Goal: Information Seeking & Learning: Learn about a topic

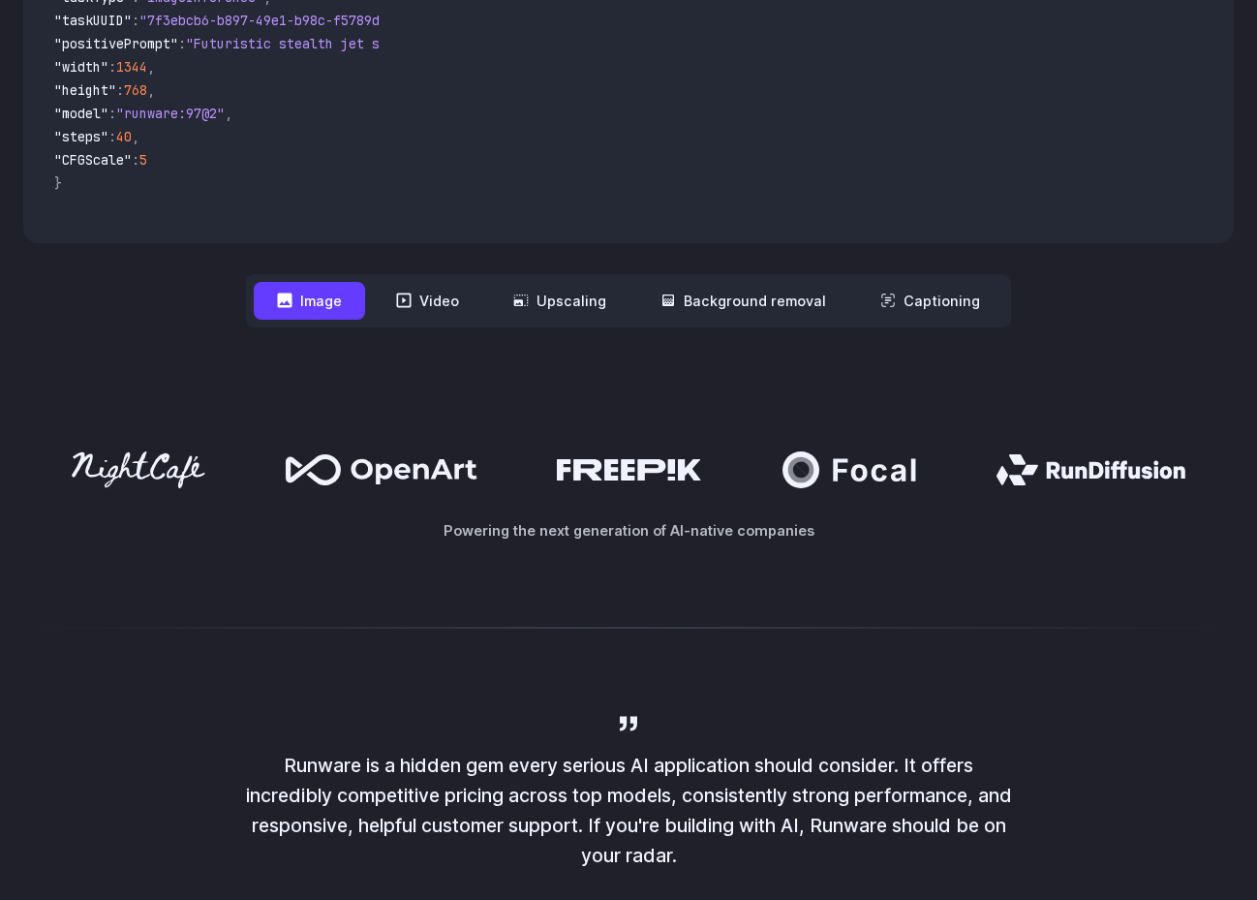
scroll to position [760, 0]
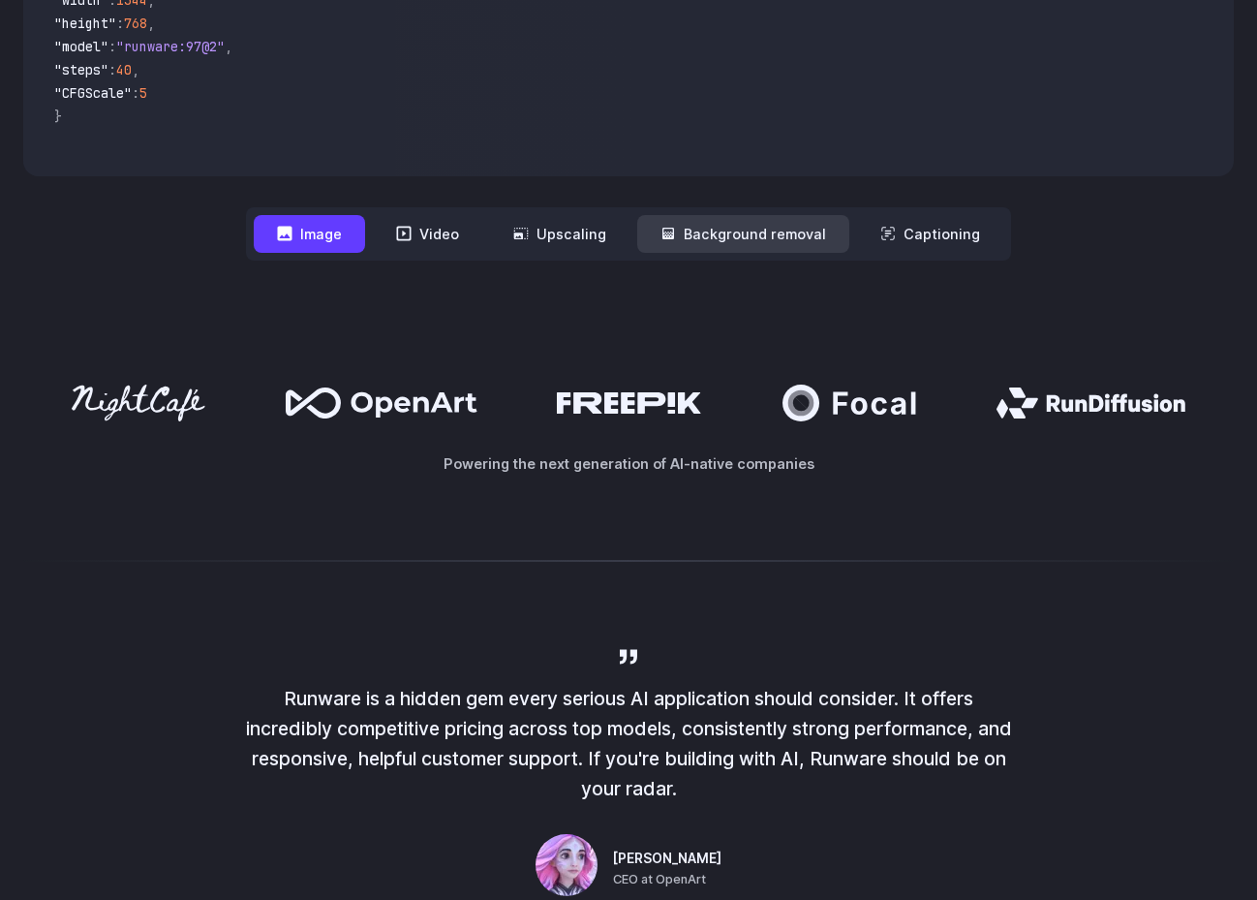
click at [712, 226] on button "Background removal" at bounding box center [743, 234] width 212 height 38
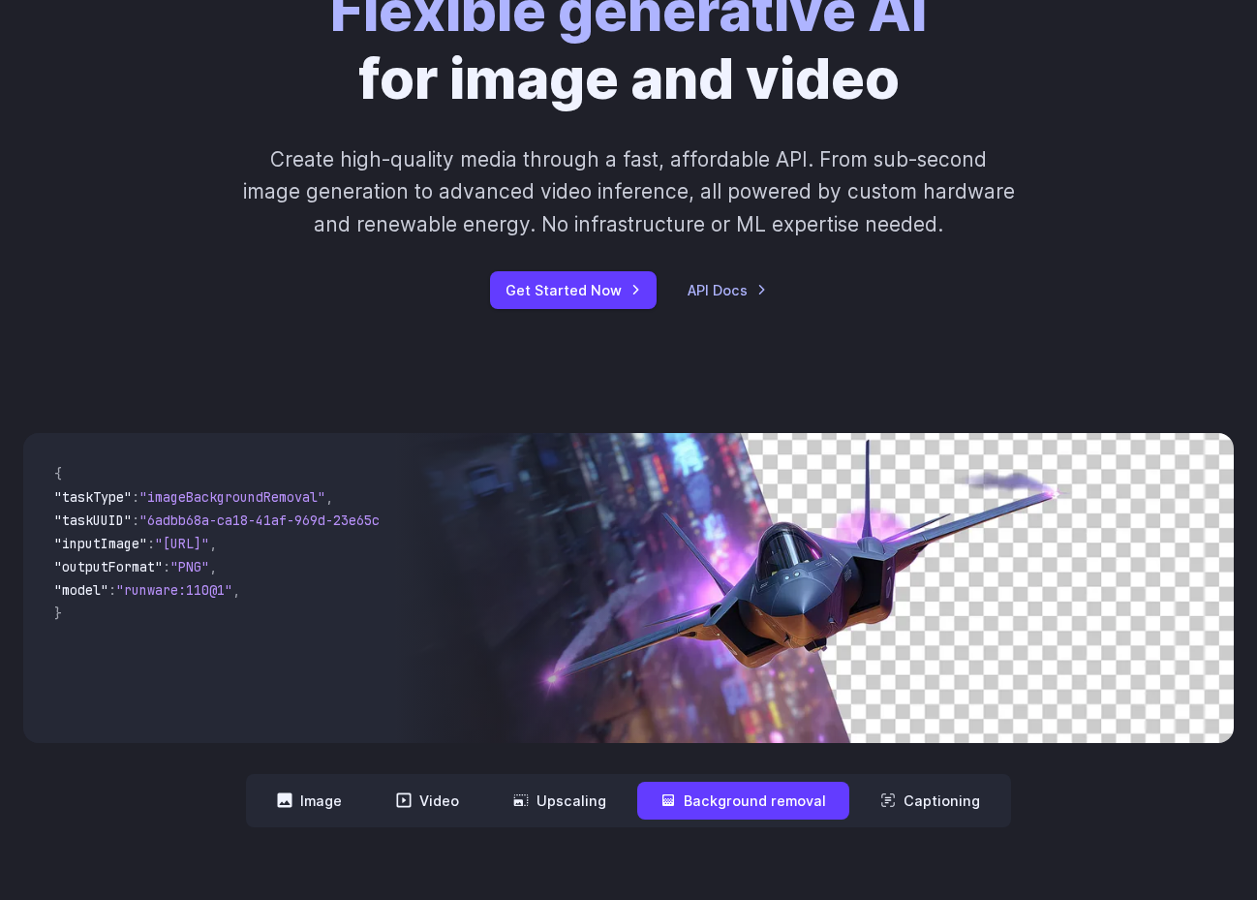
scroll to position [463, 0]
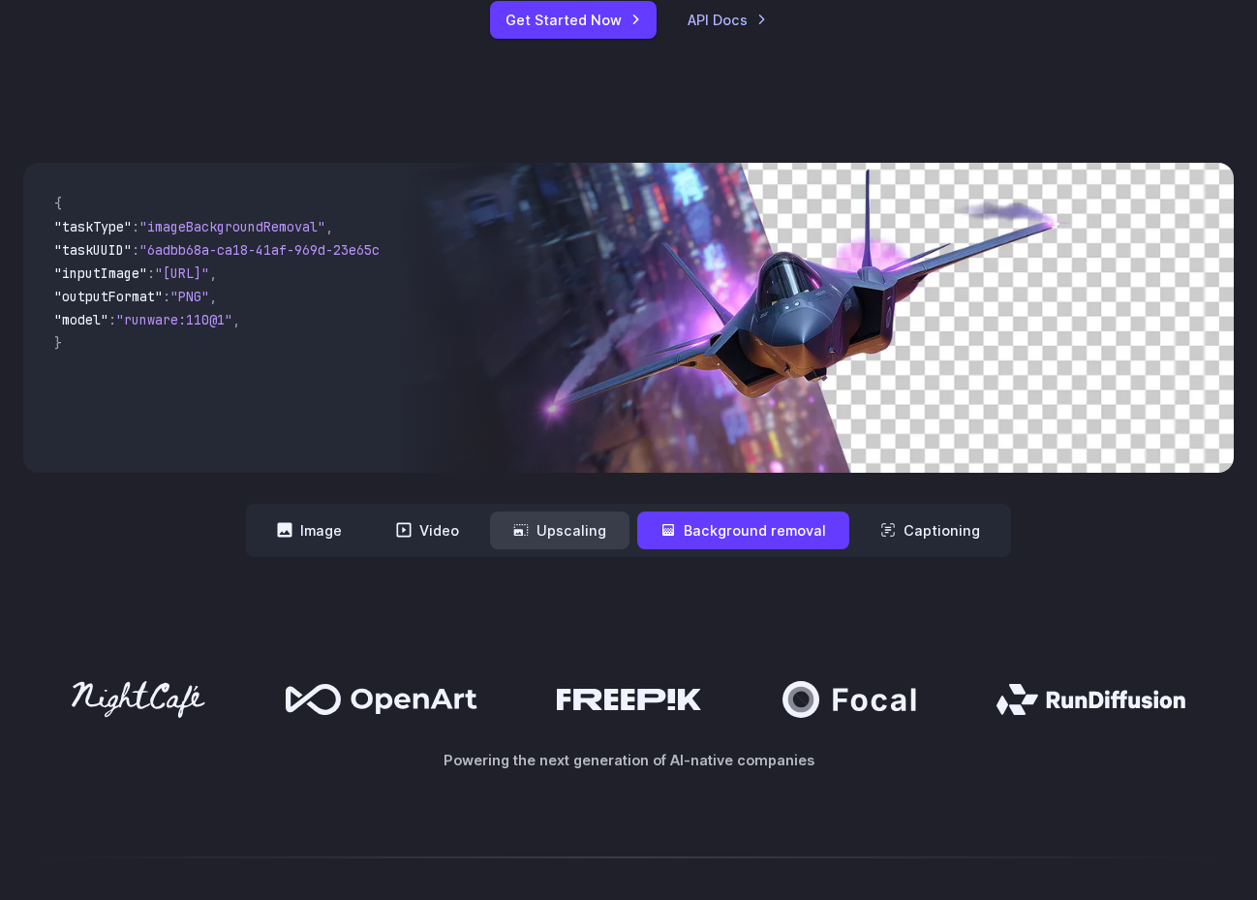
click at [598, 519] on button "Upscaling" at bounding box center [560, 531] width 140 height 38
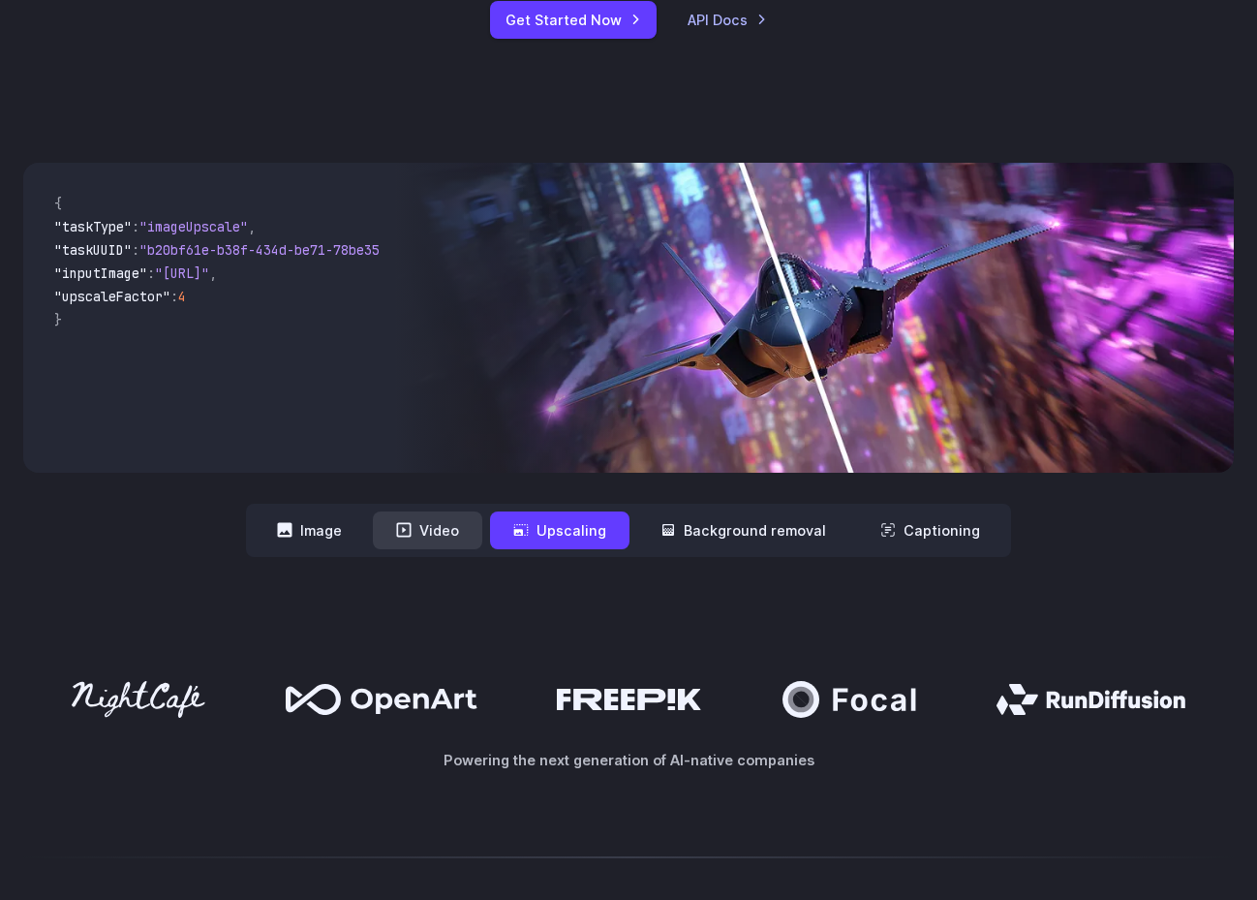
click at [452, 536] on button "Video" at bounding box center [427, 531] width 109 height 38
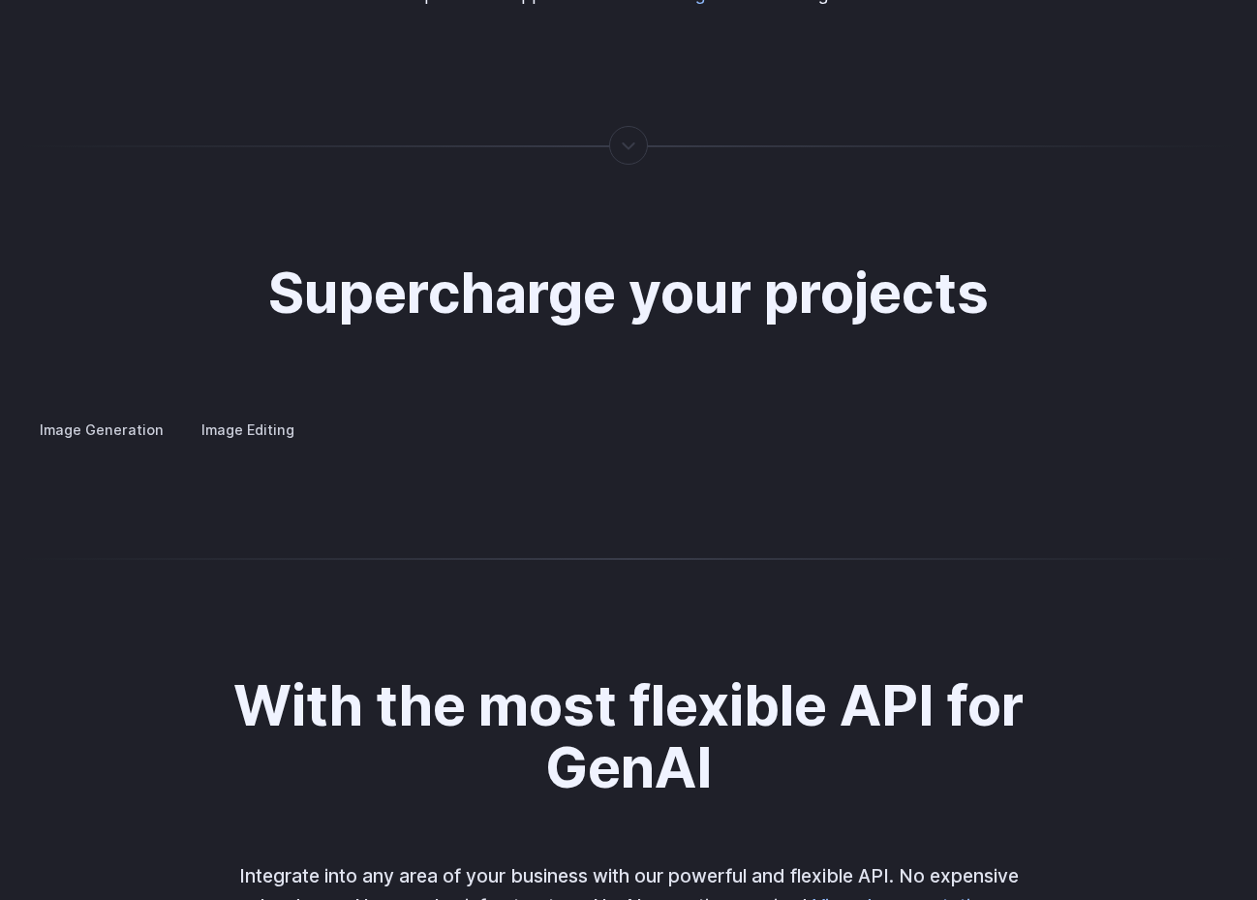
scroll to position [3722, 0]
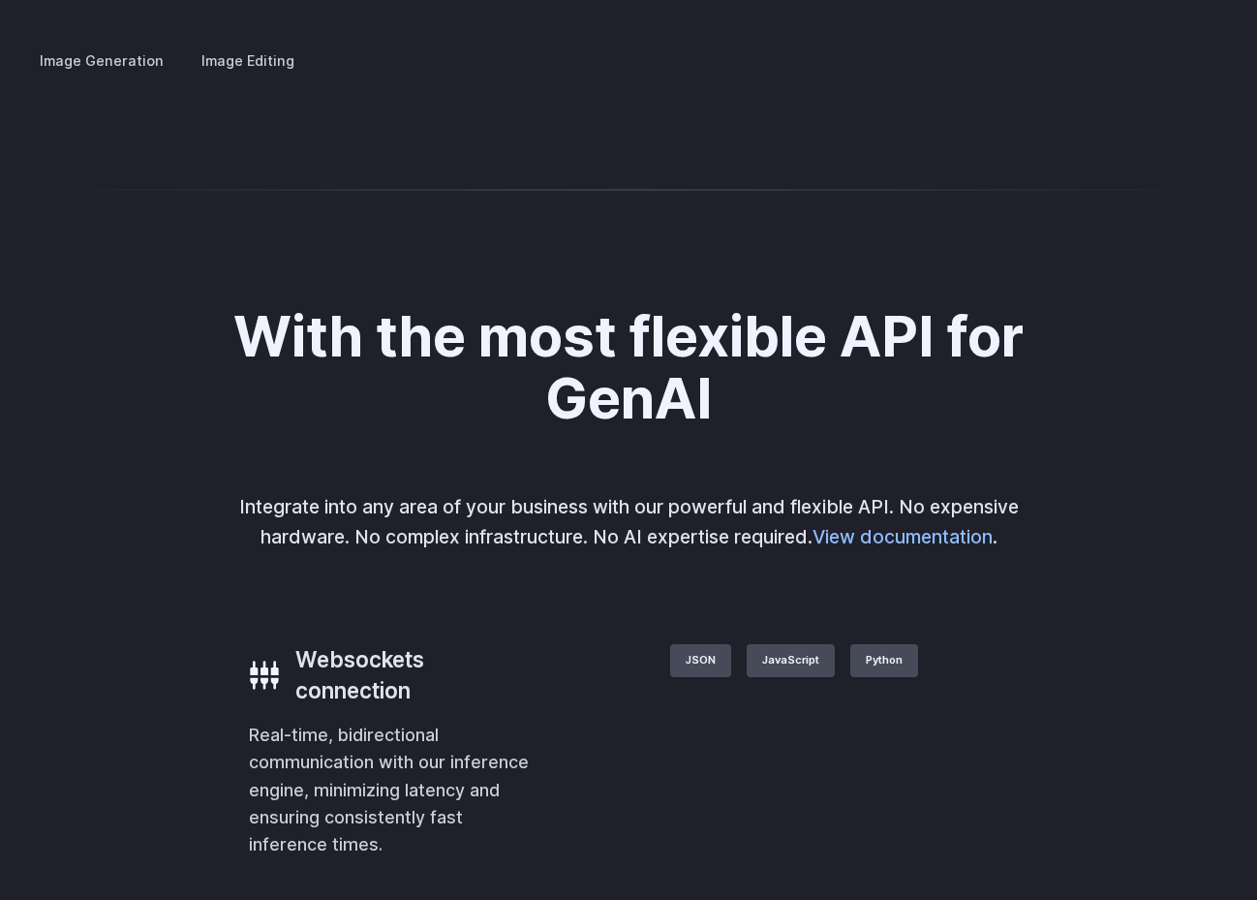
click at [0, 0] on button "Go to 2 of 4" at bounding box center [0, 0] width 0 height 0
click at [0, 0] on button "Go to 3 of 4" at bounding box center [0, 0] width 0 height 0
click at [0, 0] on button "Go to 4 of 4" at bounding box center [0, 0] width 0 height 0
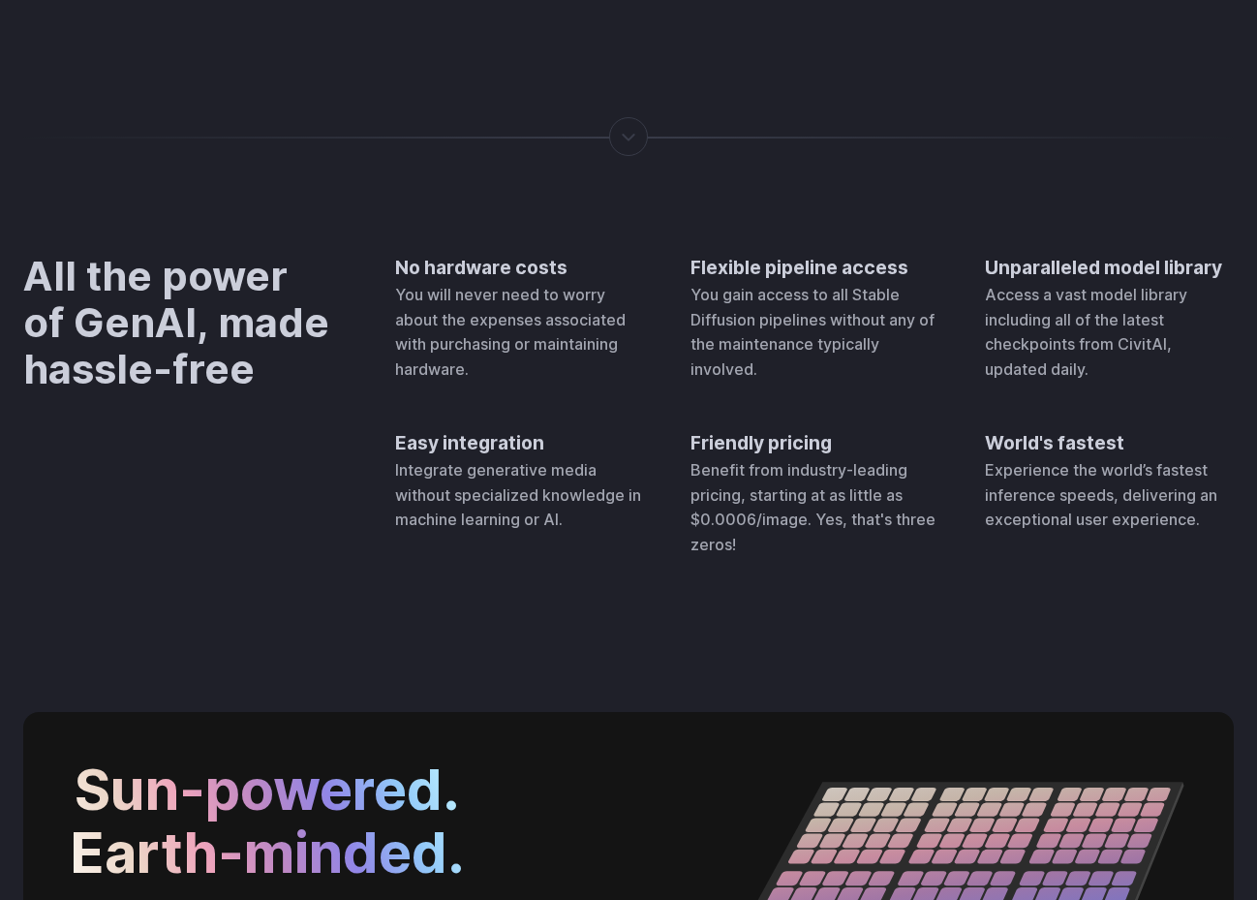
scroll to position [7181, 0]
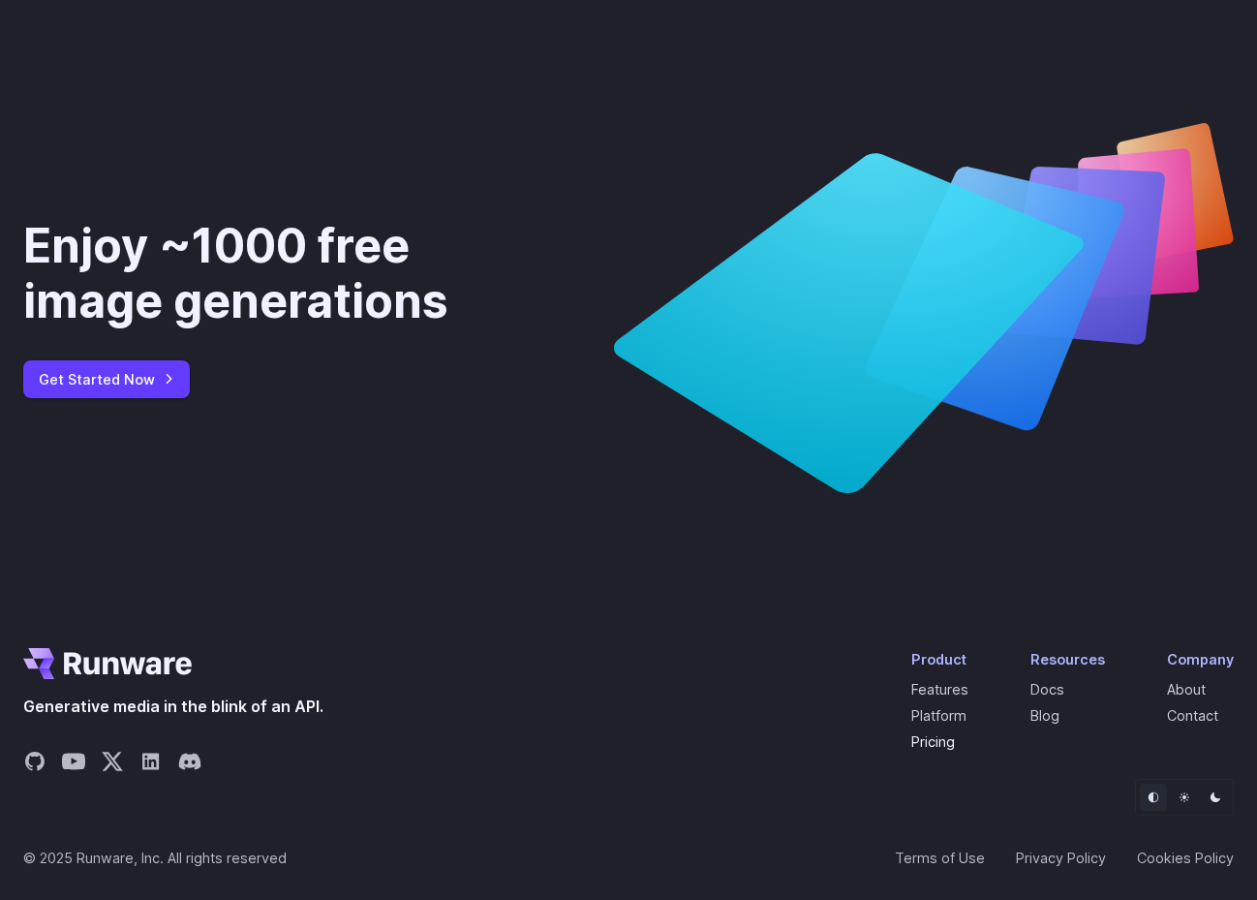
click at [948, 745] on link "Pricing" at bounding box center [934, 741] width 44 height 16
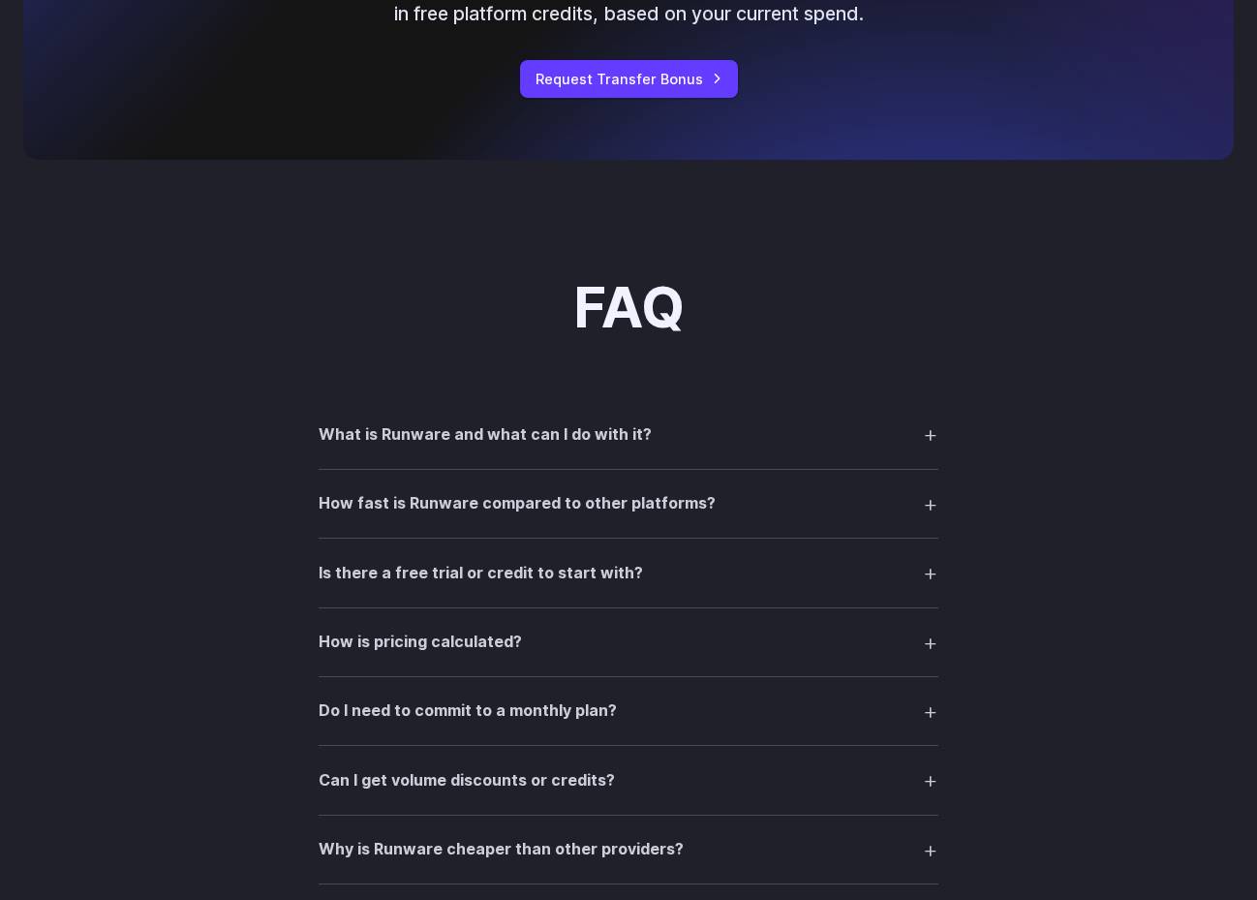
scroll to position [2470, 0]
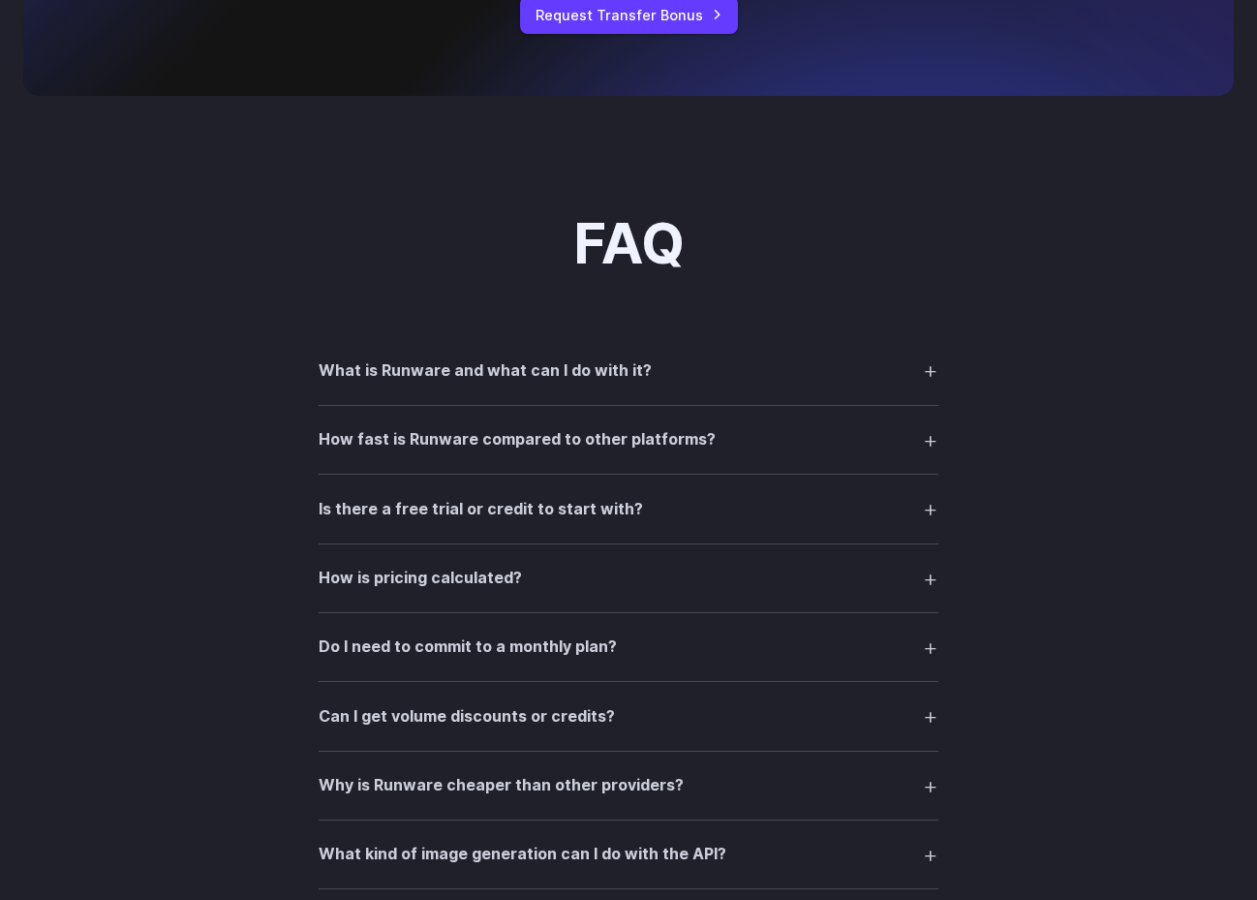
click at [554, 597] on summary "How is pricing calculated?" at bounding box center [629, 578] width 620 height 37
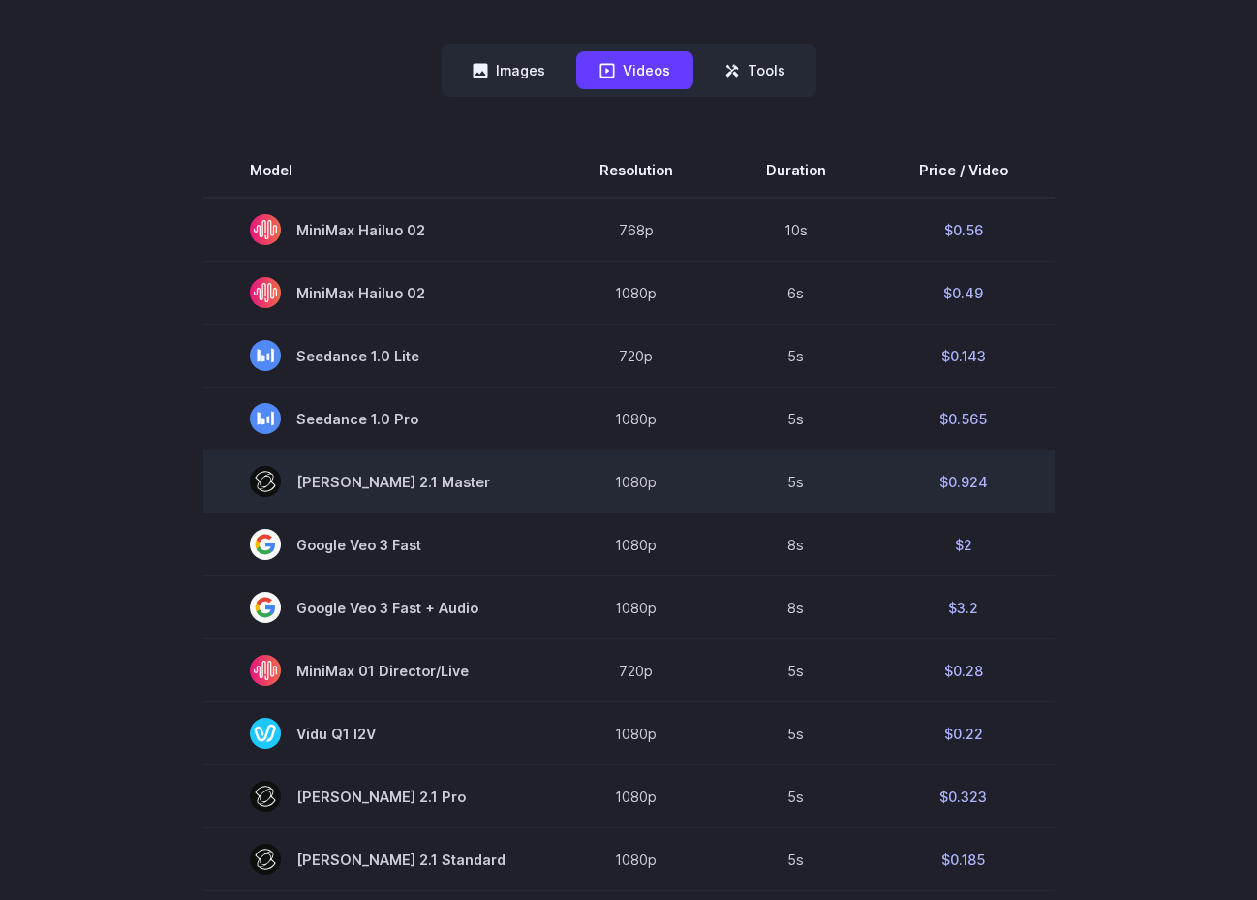
scroll to position [480, 0]
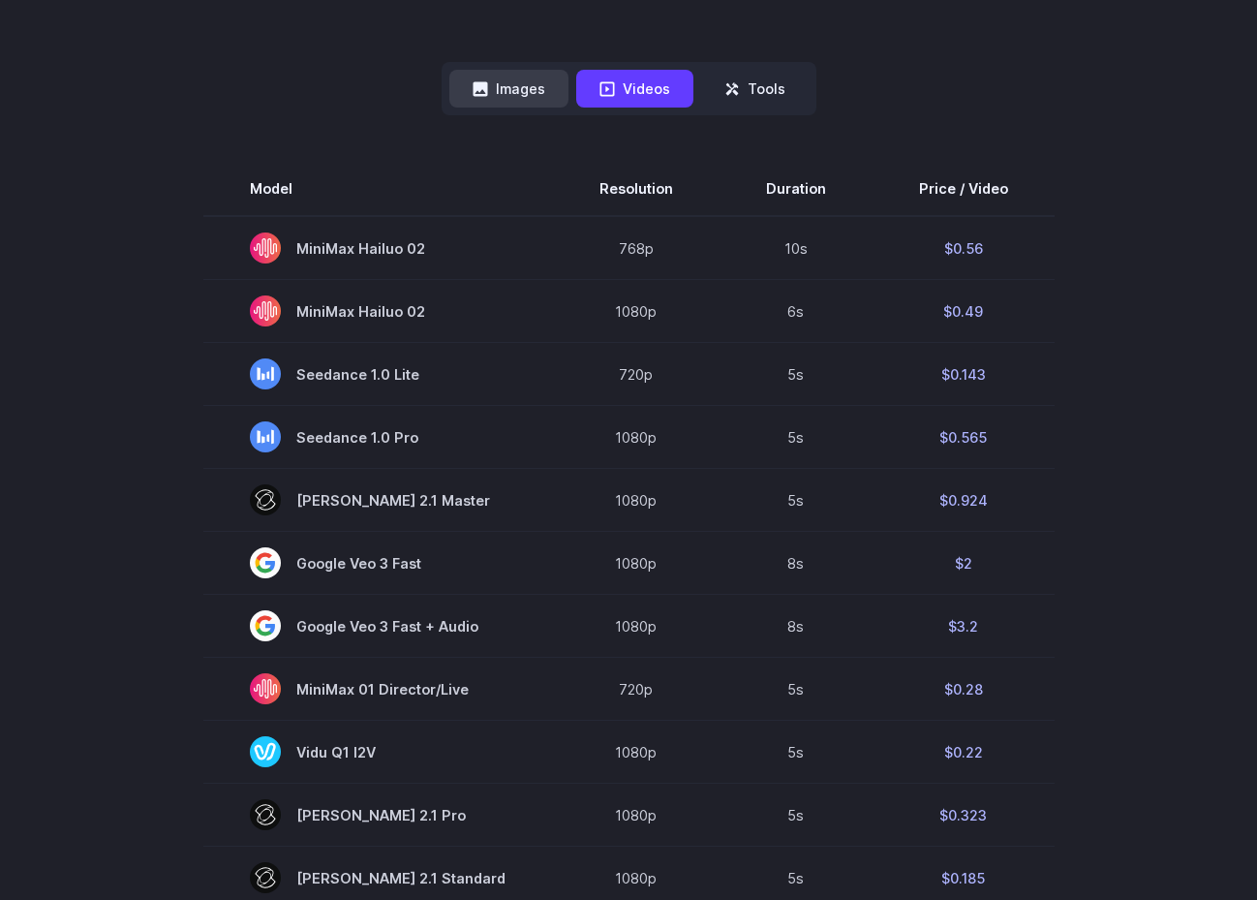
click at [523, 83] on button "Images" at bounding box center [509, 89] width 119 height 38
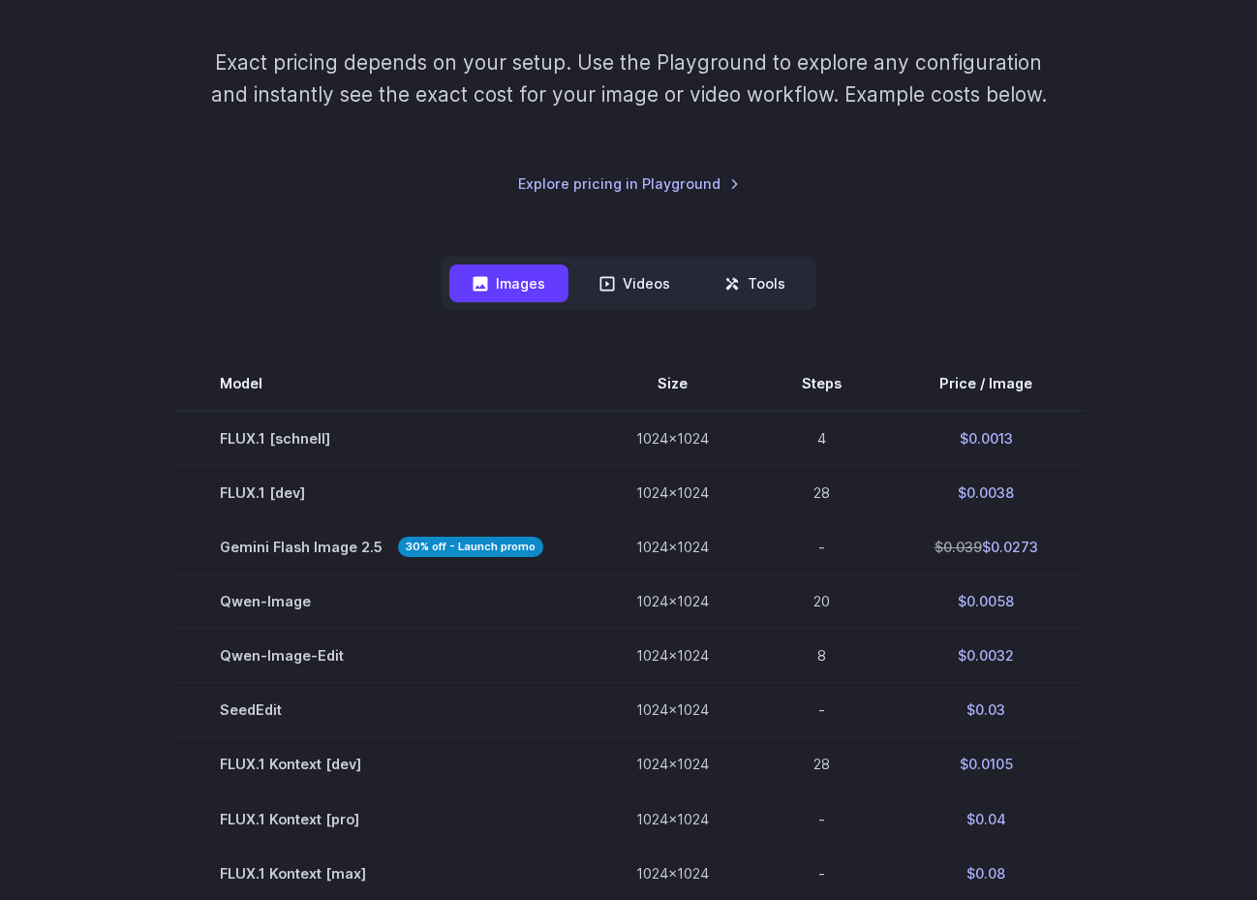
scroll to position [15, 0]
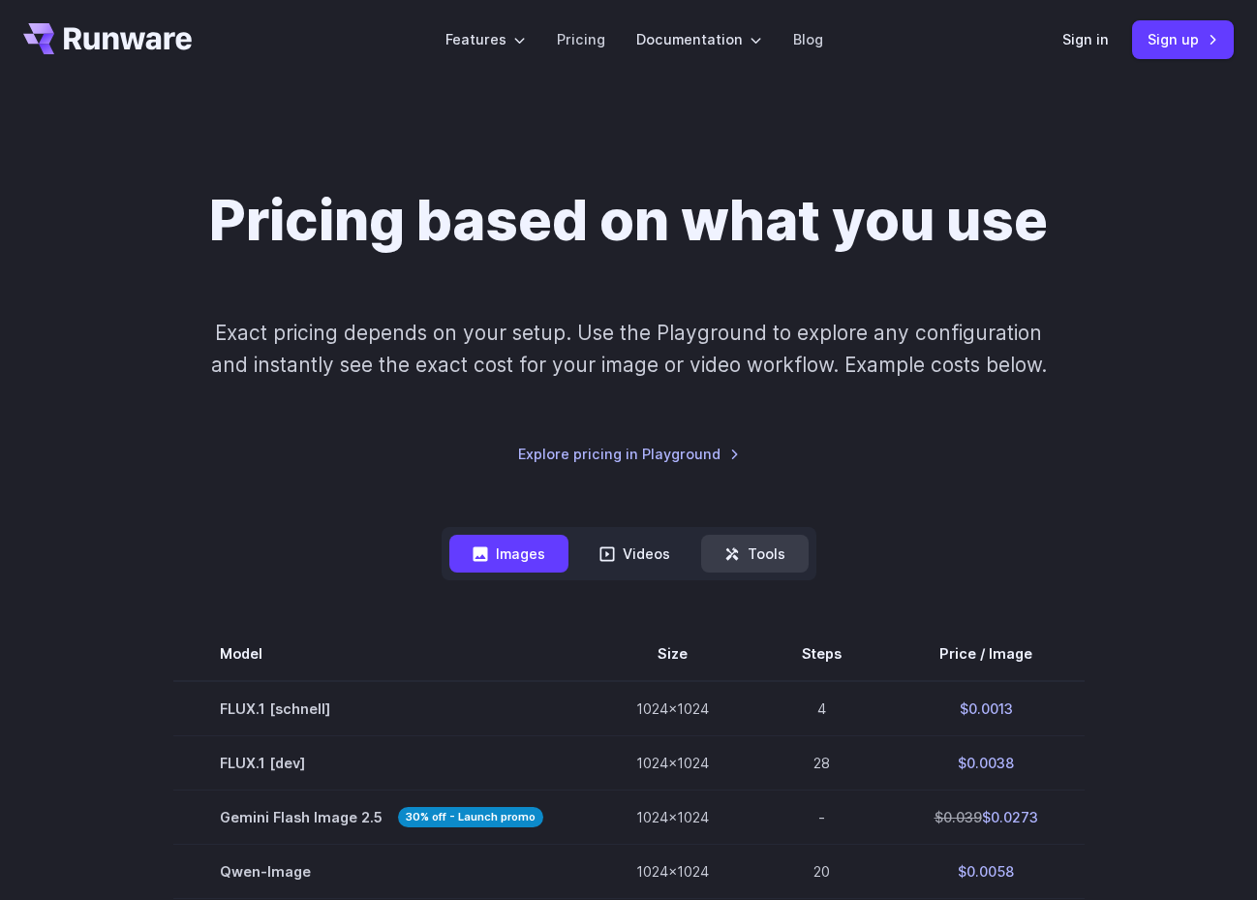
click at [792, 554] on button "Tools" at bounding box center [755, 554] width 108 height 38
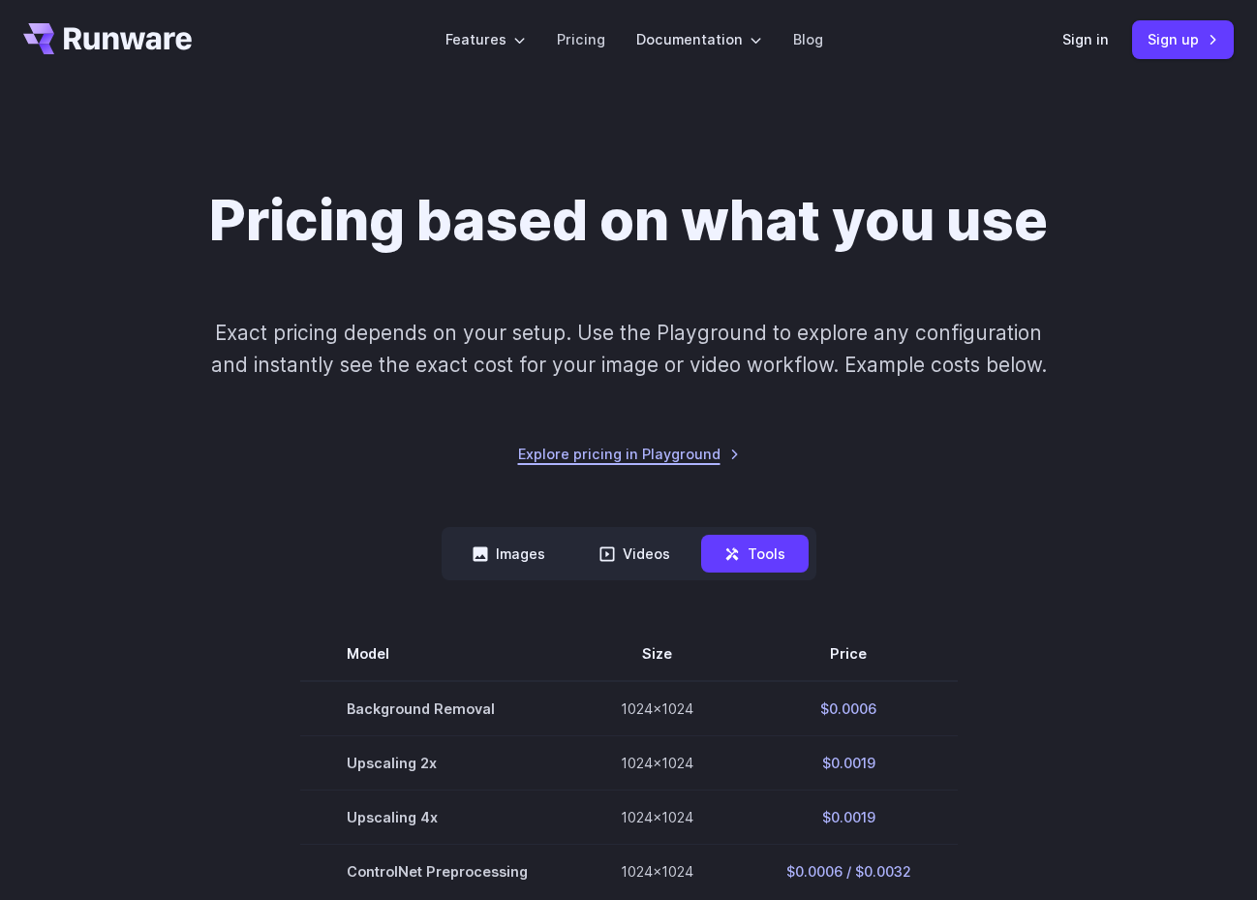
click at [698, 455] on link "Explore pricing in Playground" at bounding box center [629, 454] width 222 height 22
